Goal: Task Accomplishment & Management: Use online tool/utility

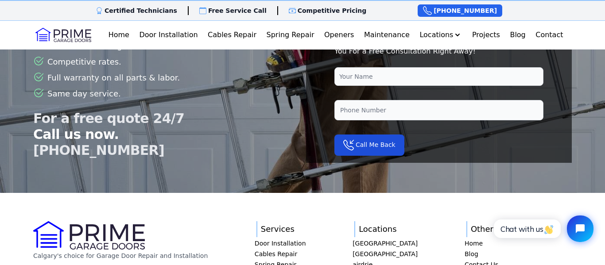
scroll to position [2294, 0]
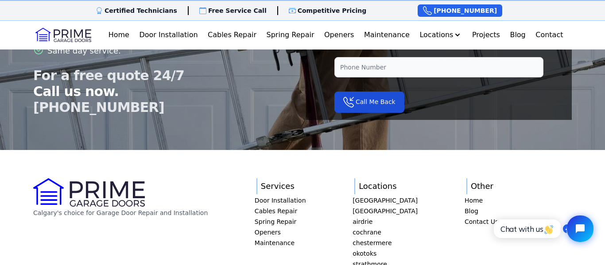
click at [269, 167] on div at bounding box center [302, 88] width 605 height 266
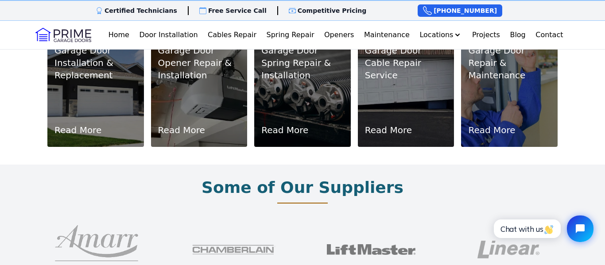
scroll to position [0, 0]
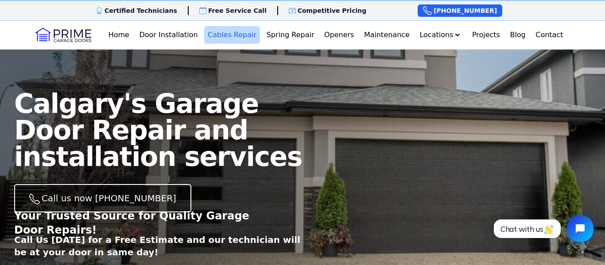
click at [222, 37] on link "Cables Repair" at bounding box center [232, 35] width 56 height 18
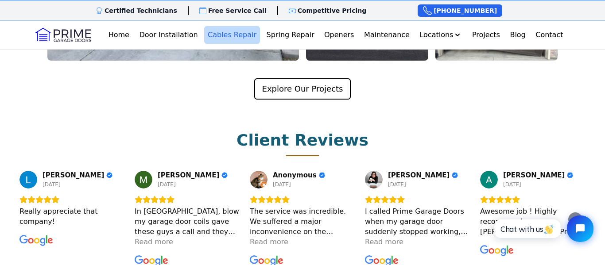
scroll to position [1709, 0]
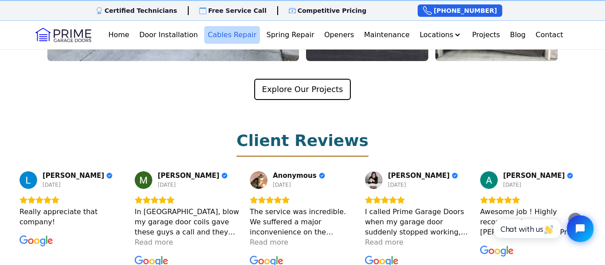
click at [306, 132] on h2 "Client Reviews" at bounding box center [303, 141] width 132 height 18
click at [576, 217] on icon "Next" at bounding box center [575, 220] width 3 height 6
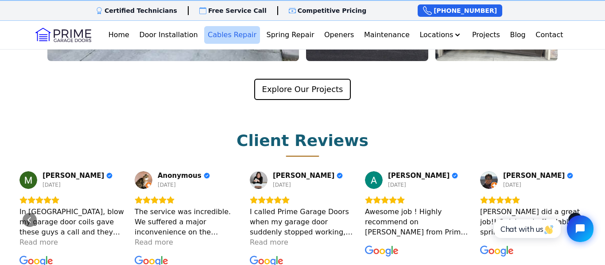
click at [576, 217] on icon "Next" at bounding box center [575, 220] width 3 height 6
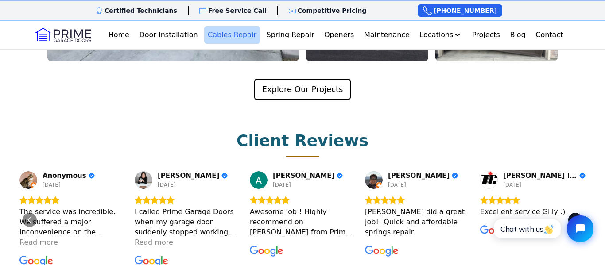
click at [576, 217] on icon "Next" at bounding box center [575, 220] width 3 height 6
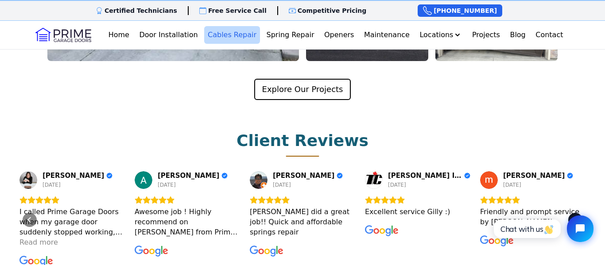
click at [576, 217] on icon "Next" at bounding box center [575, 220] width 3 height 6
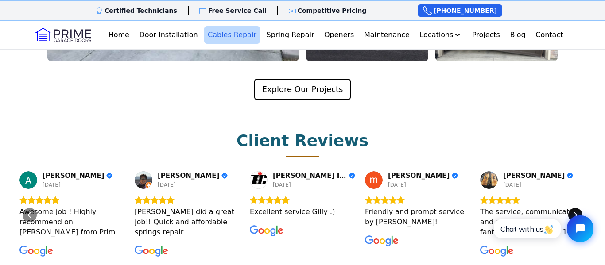
click at [576, 208] on div "Next" at bounding box center [575, 215] width 14 height 14
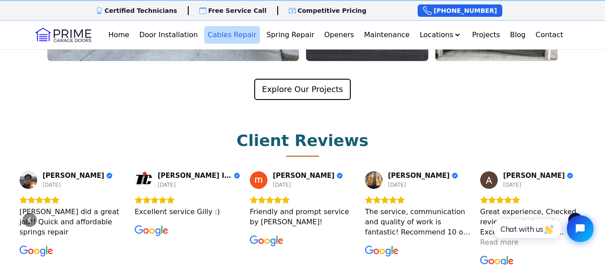
click at [576, 217] on icon "Next" at bounding box center [575, 220] width 3 height 6
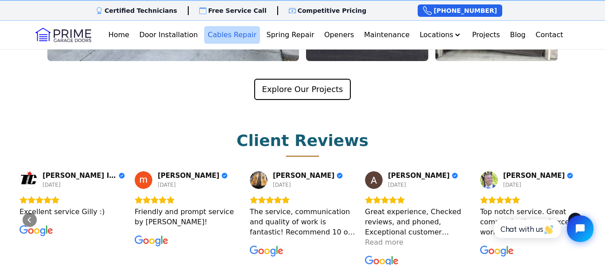
click at [576, 217] on icon "Next" at bounding box center [575, 220] width 3 height 6
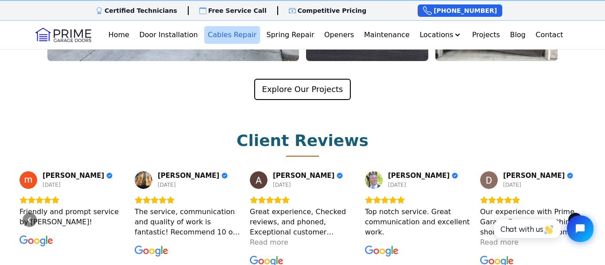
click at [576, 217] on icon "Next" at bounding box center [575, 220] width 3 height 6
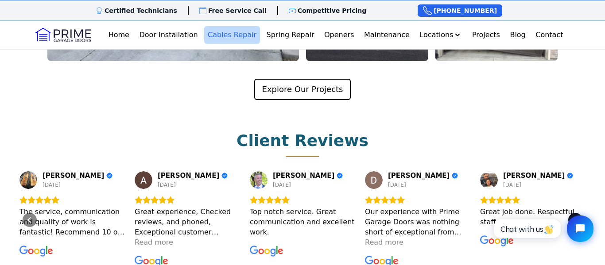
click at [576, 217] on icon "Next" at bounding box center [575, 220] width 3 height 6
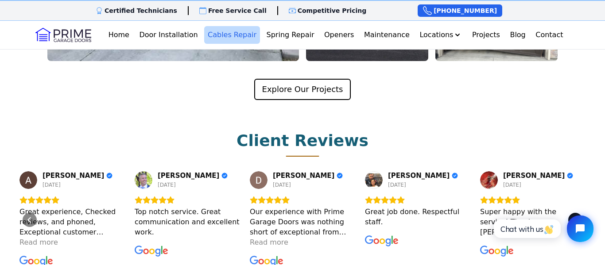
click at [576, 217] on icon "Next" at bounding box center [575, 220] width 3 height 6
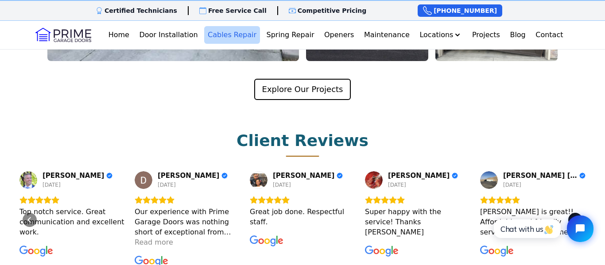
click at [576, 217] on icon "Next" at bounding box center [575, 220] width 3 height 6
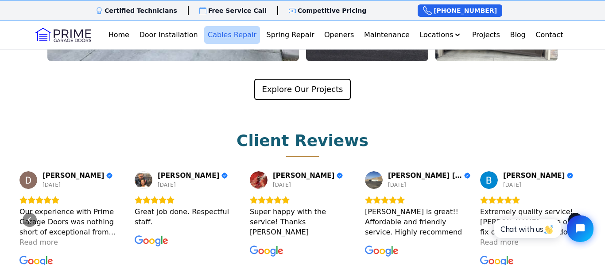
click at [576, 217] on icon "Next" at bounding box center [575, 220] width 3 height 6
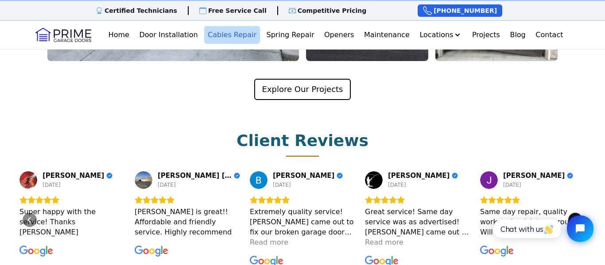
click at [576, 217] on icon "Next" at bounding box center [575, 220] width 3 height 6
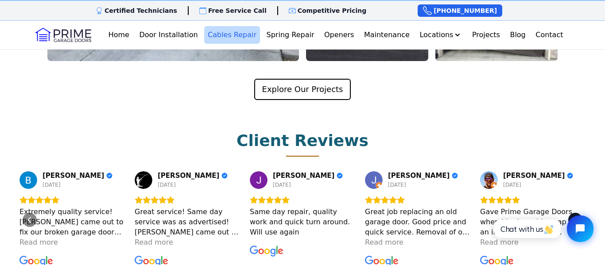
click at [576, 217] on icon "Next" at bounding box center [575, 220] width 3 height 6
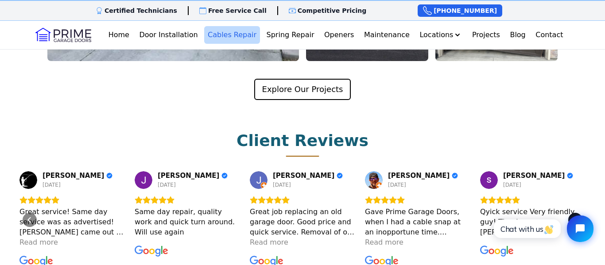
click at [576, 217] on icon "Next" at bounding box center [575, 220] width 3 height 6
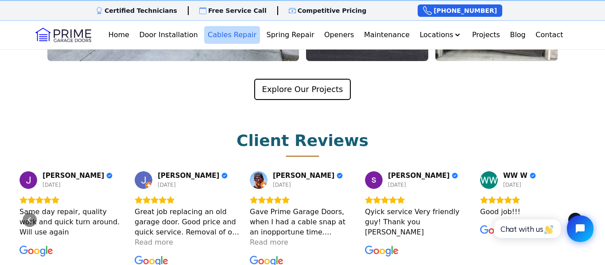
click at [576, 217] on icon "Next" at bounding box center [575, 220] width 3 height 6
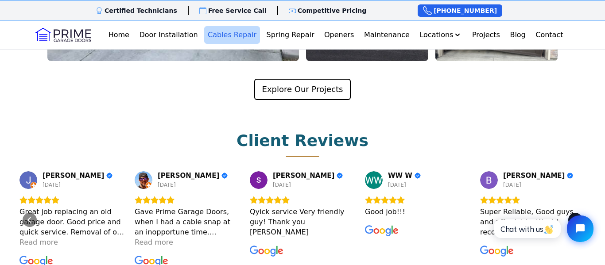
click at [576, 217] on icon "Next" at bounding box center [575, 220] width 3 height 6
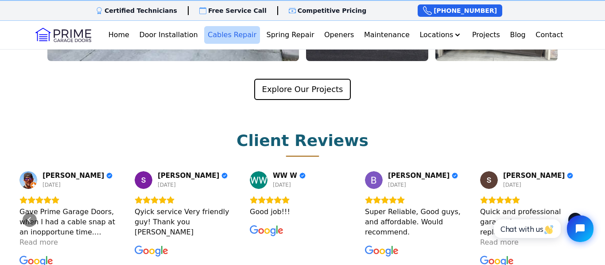
click at [576, 217] on icon "Next" at bounding box center [575, 220] width 3 height 6
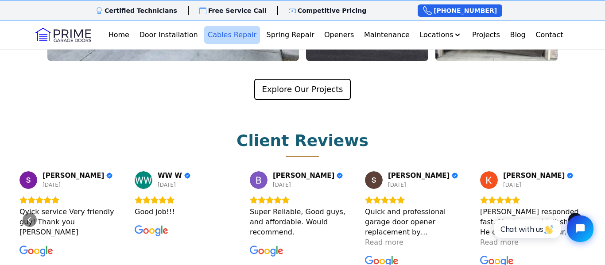
click at [576, 217] on icon "Next" at bounding box center [575, 220] width 3 height 6
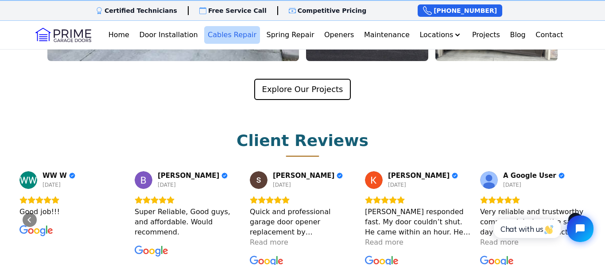
click at [576, 217] on icon "Next" at bounding box center [575, 220] width 3 height 6
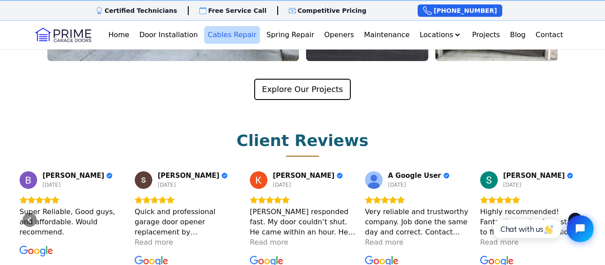
click at [576, 217] on icon "Next" at bounding box center [575, 220] width 3 height 6
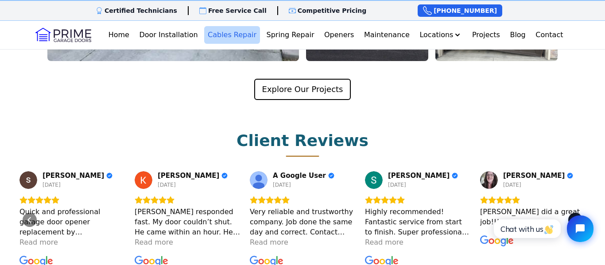
click at [576, 217] on icon "Next" at bounding box center [575, 220] width 3 height 6
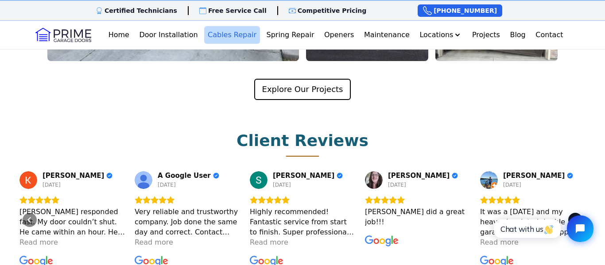
click at [576, 217] on icon "Next" at bounding box center [575, 220] width 3 height 6
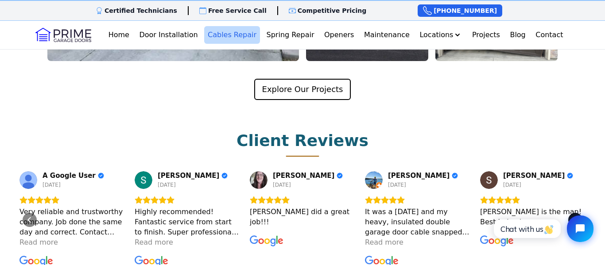
click at [576, 217] on icon "Next" at bounding box center [575, 220] width 3 height 6
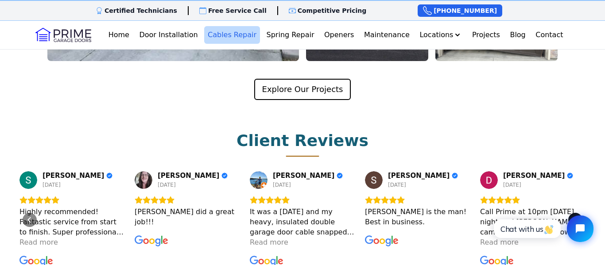
click at [576, 217] on icon "Next" at bounding box center [575, 220] width 3 height 6
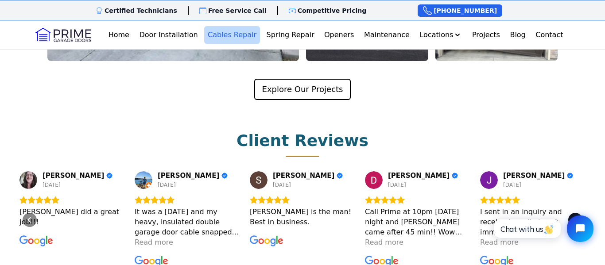
click at [576, 217] on icon "Next" at bounding box center [575, 220] width 3 height 6
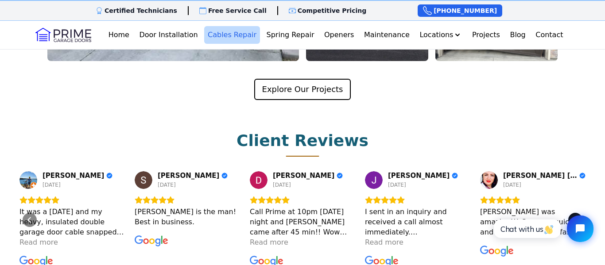
click at [576, 217] on icon "Next" at bounding box center [575, 220] width 3 height 6
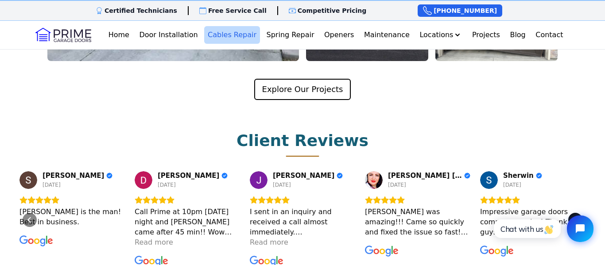
click at [576, 217] on icon "Next" at bounding box center [575, 220] width 3 height 6
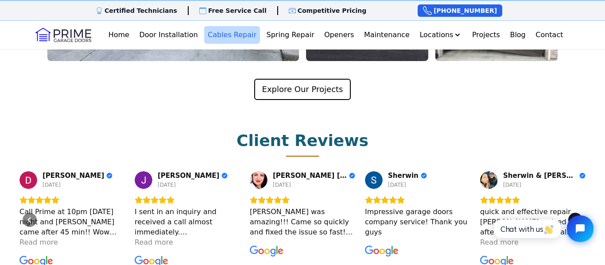
click at [576, 217] on icon "Next" at bounding box center [575, 220] width 3 height 6
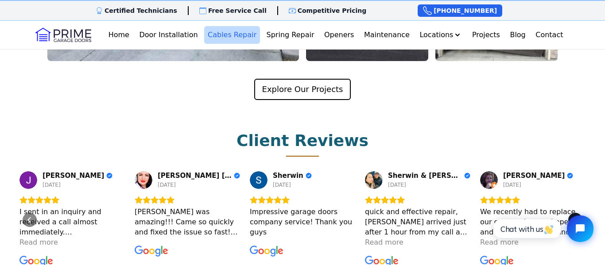
click at [576, 217] on icon "Next" at bounding box center [575, 220] width 3 height 6
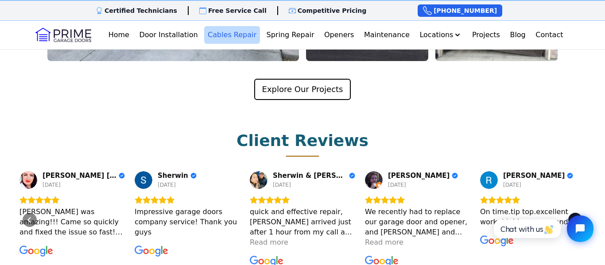
click at [576, 217] on icon "Next" at bounding box center [575, 220] width 3 height 6
